Goal: Navigation & Orientation: Find specific page/section

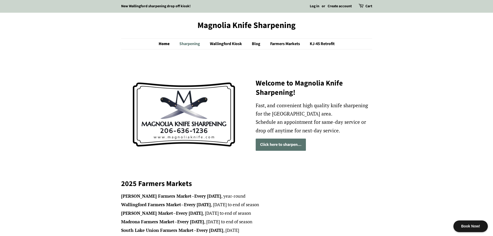
click at [187, 43] on link "Sharpening" at bounding box center [190, 44] width 30 height 11
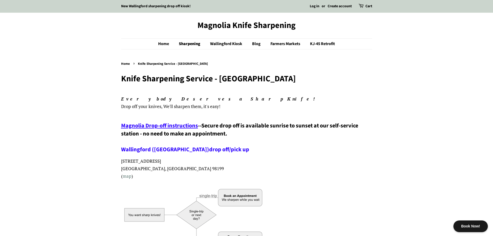
click at [179, 126] on span "Magnolia Drop-off instructions" at bounding box center [159, 125] width 77 height 8
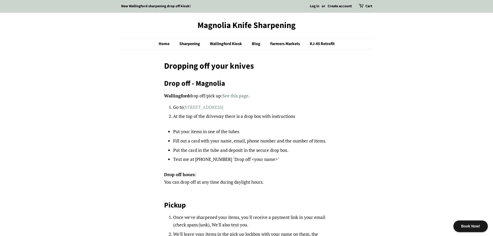
click at [204, 107] on link "3501 W. Commodore Way, Seattle Wa 98199" at bounding box center [203, 107] width 40 height 6
